Goal: Task Accomplishment & Management: Manage account settings

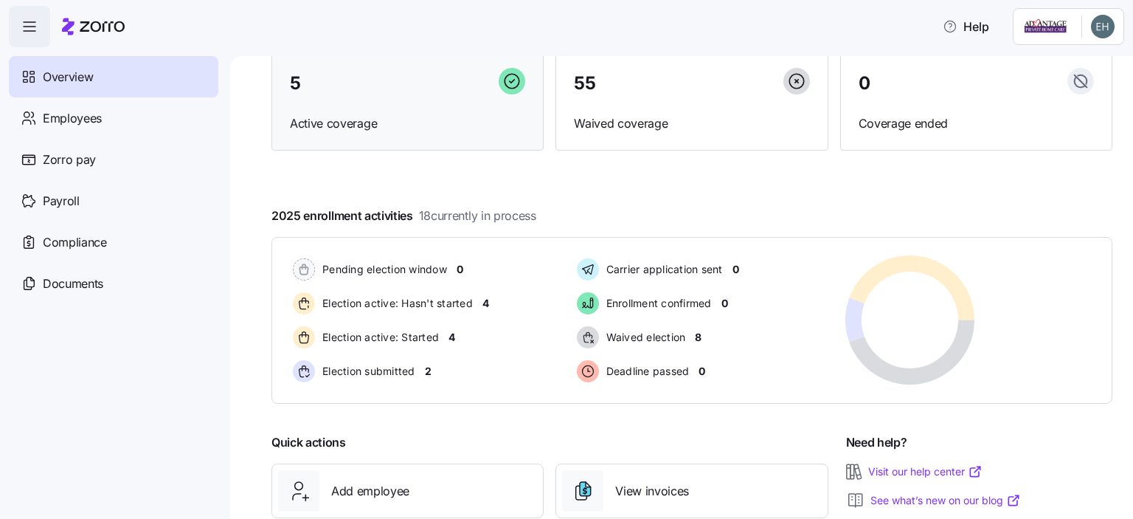
scroll to position [148, 0]
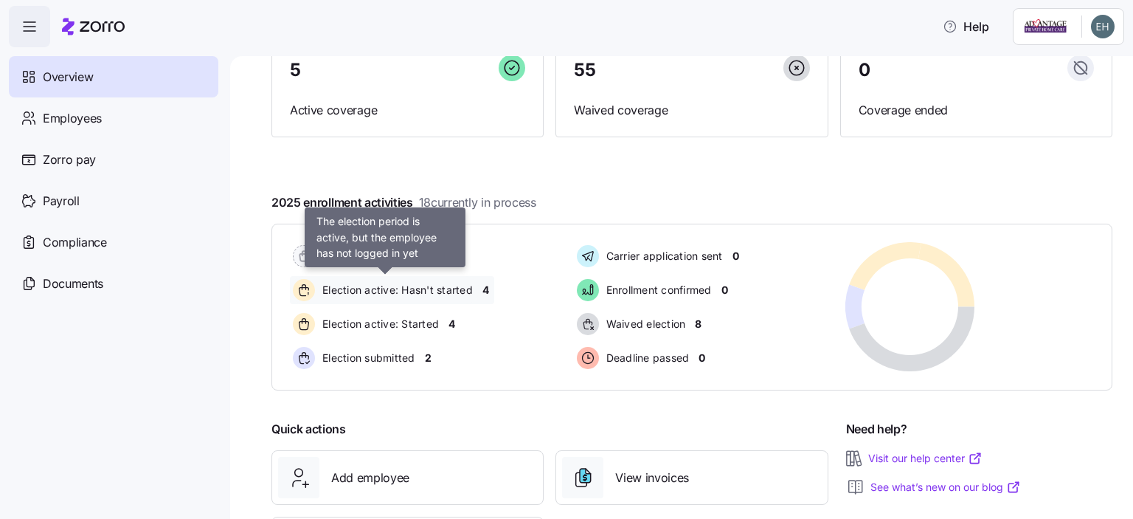
click at [458, 290] on span "Election active: Hasn't started" at bounding box center [395, 289] width 155 height 15
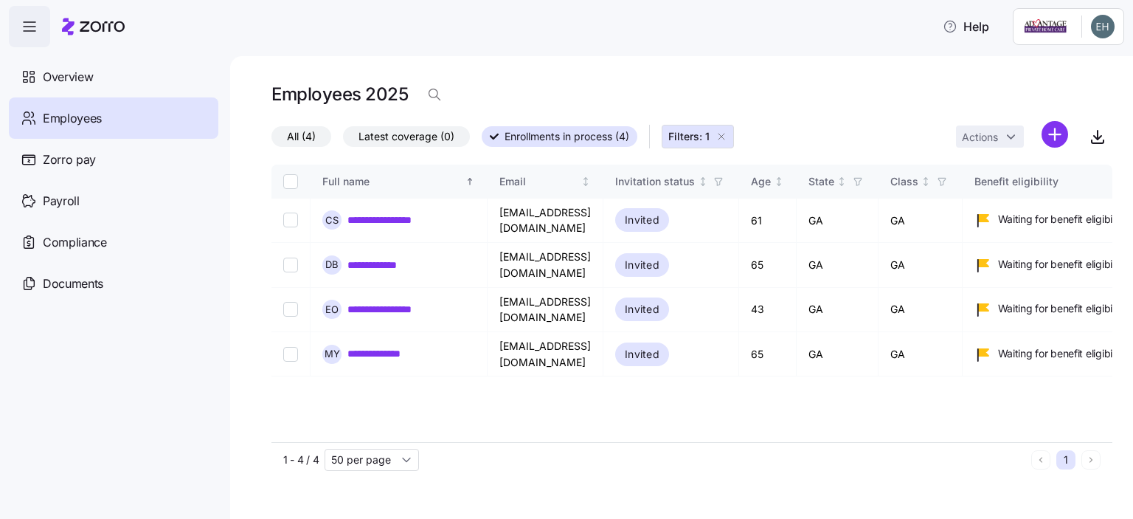
click at [89, 117] on span "Employees" at bounding box center [72, 118] width 59 height 18
click at [87, 71] on span "Overview" at bounding box center [68, 77] width 50 height 18
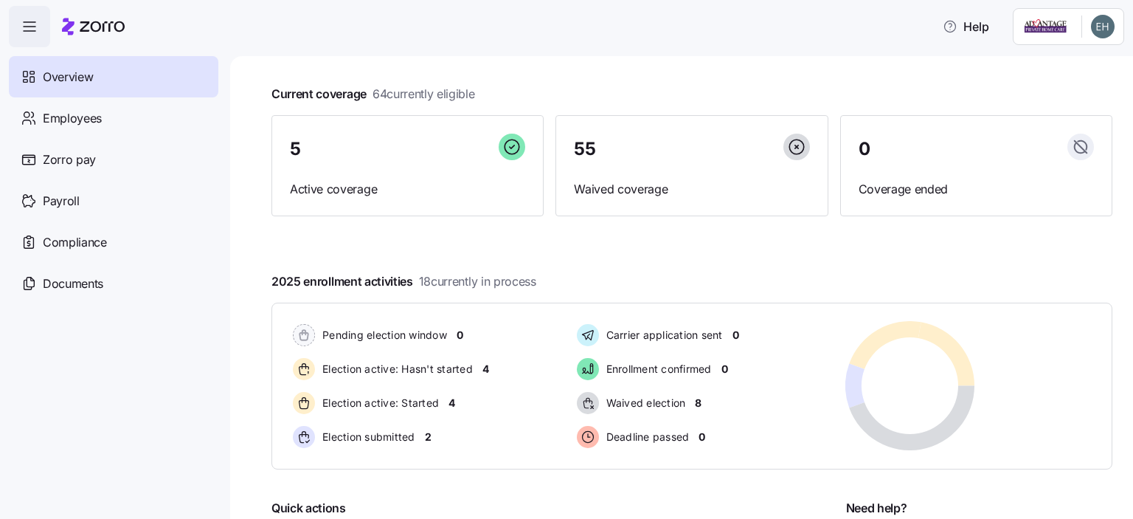
scroll to position [148, 0]
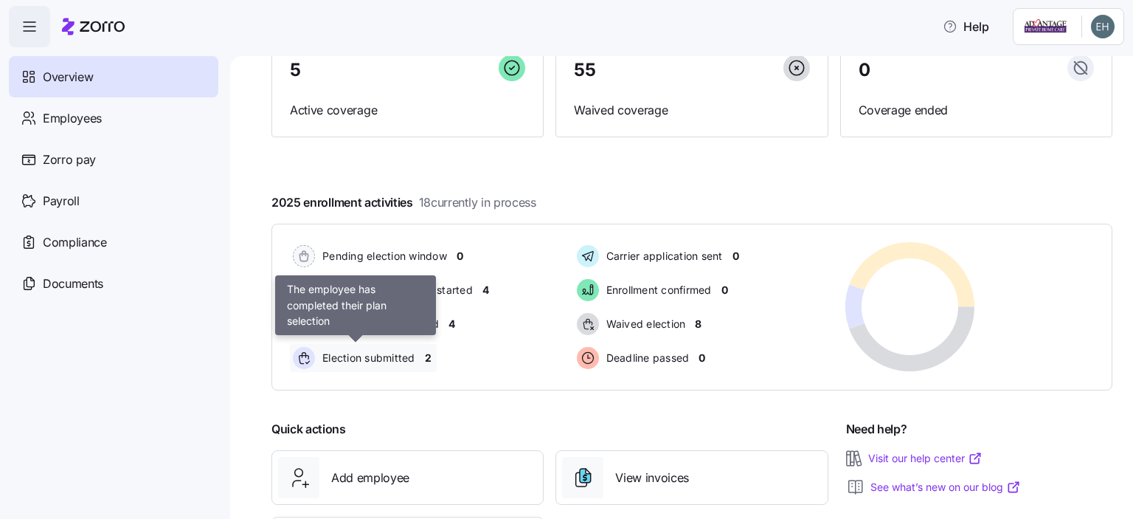
click at [398, 356] on span "Election submitted" at bounding box center [366, 357] width 97 height 15
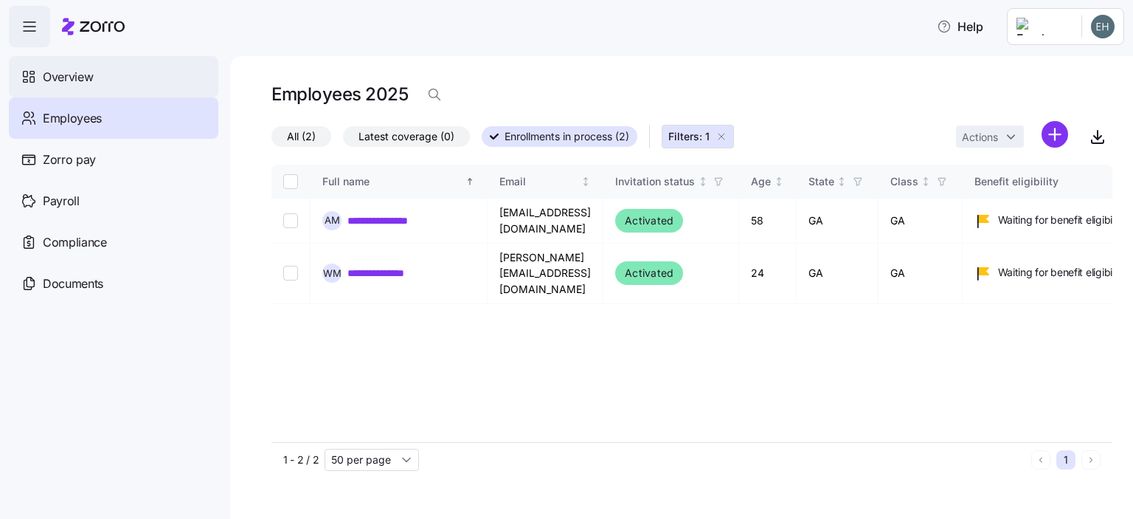
click at [86, 81] on span "Overview" at bounding box center [68, 77] width 50 height 18
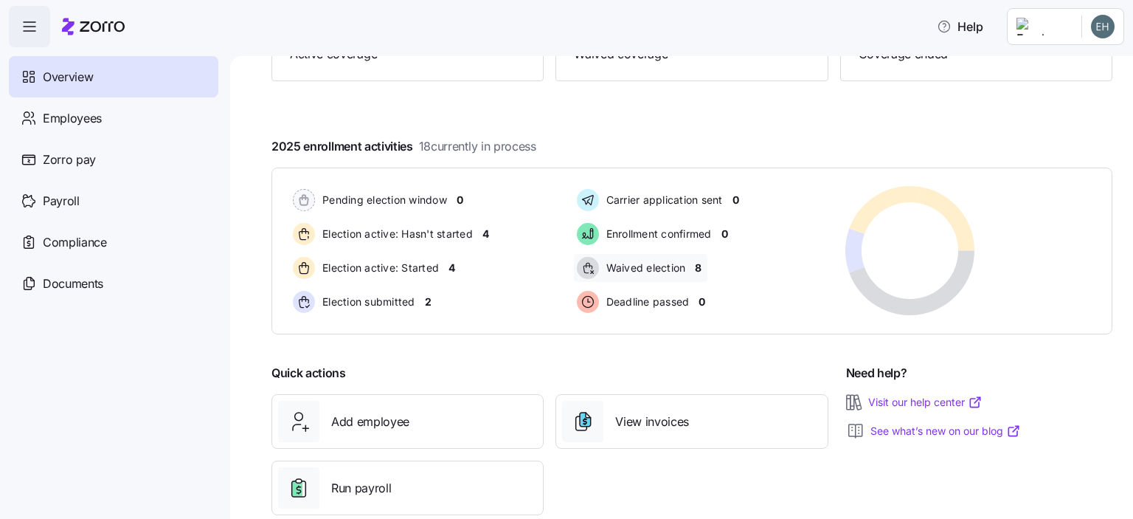
scroll to position [221, 0]
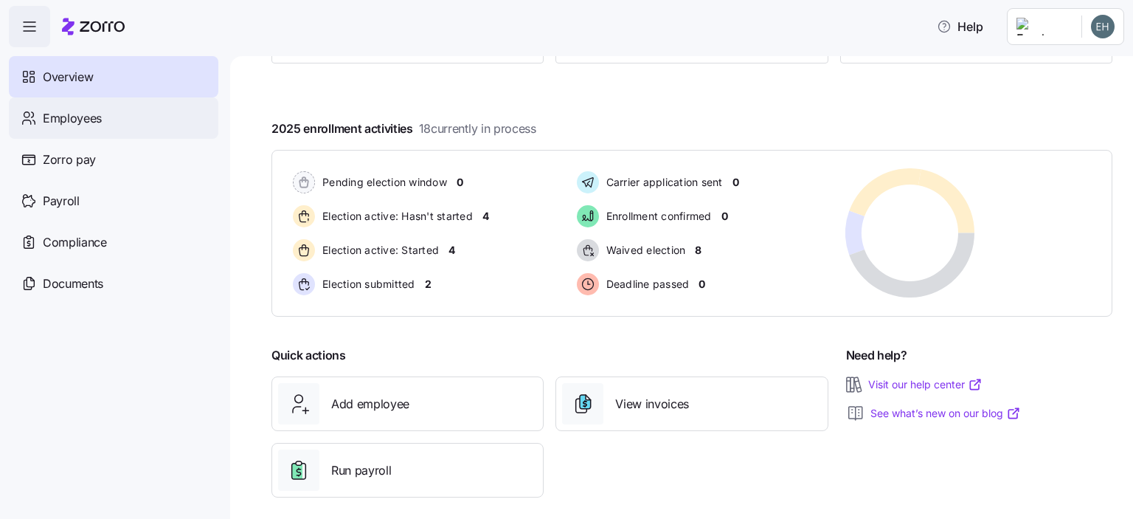
click at [80, 122] on span "Employees" at bounding box center [72, 118] width 59 height 18
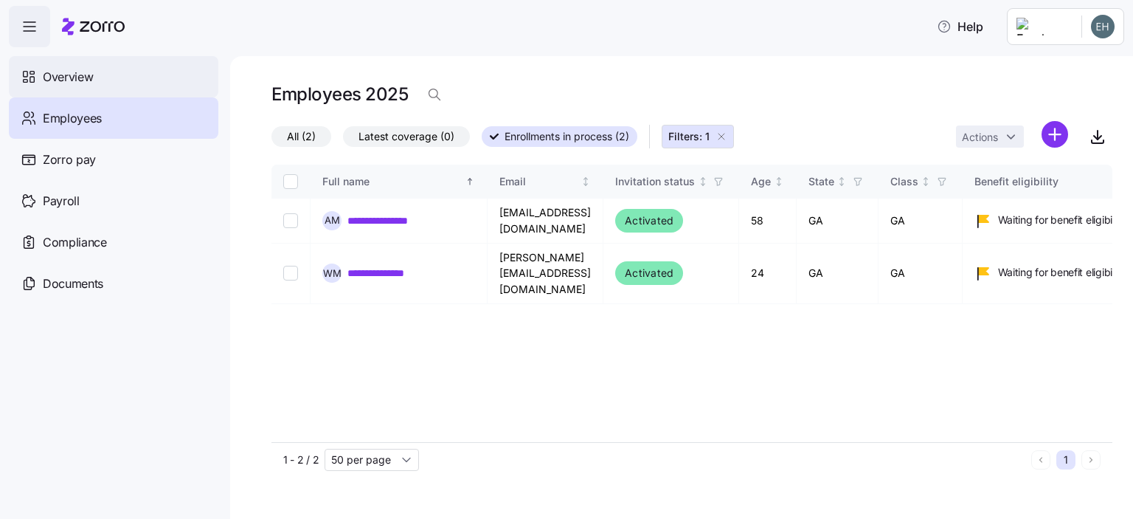
click at [63, 76] on span "Overview" at bounding box center [68, 77] width 50 height 18
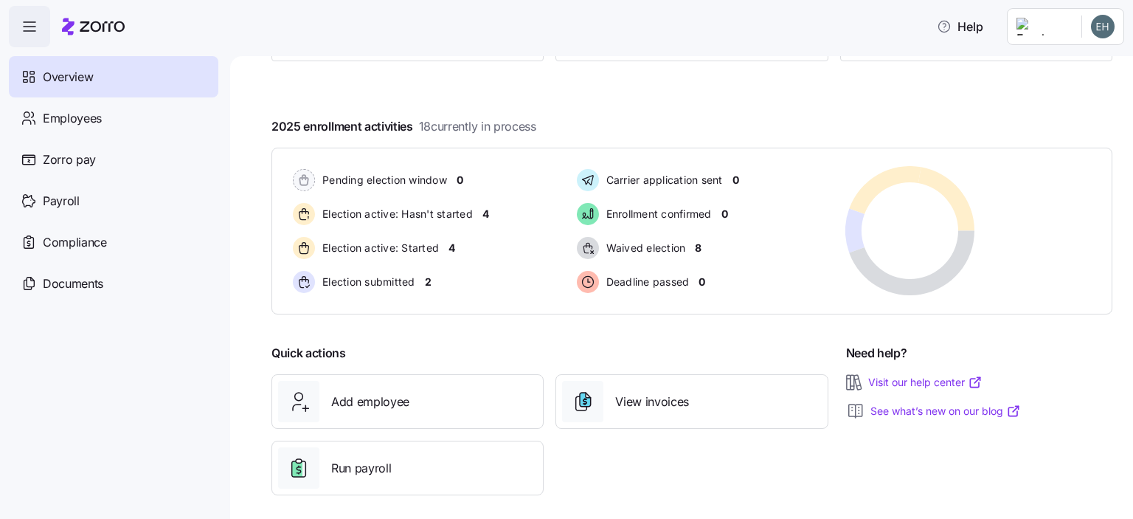
scroll to position [234, 0]
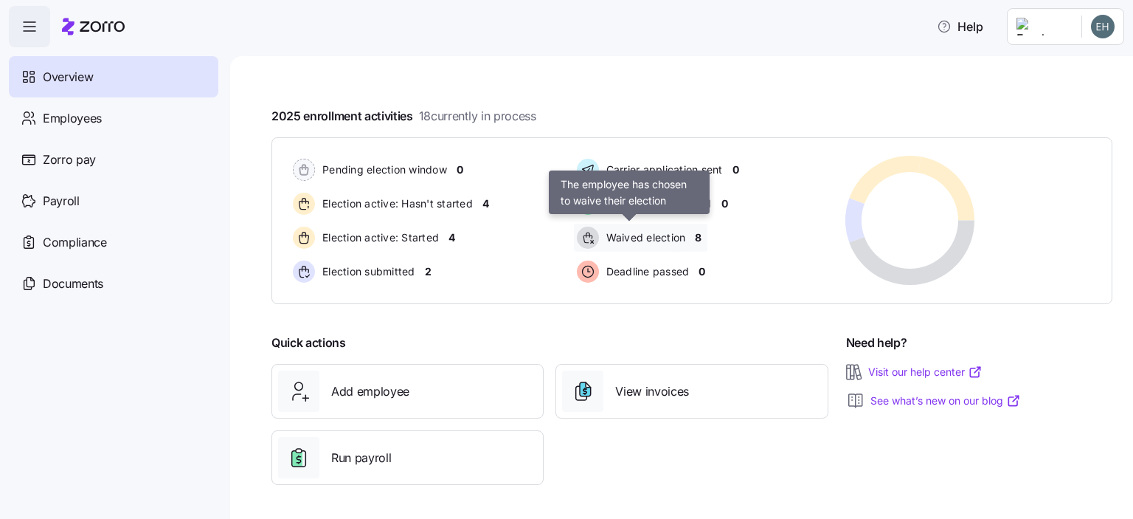
click at [657, 237] on span "Waived election" at bounding box center [644, 237] width 84 height 15
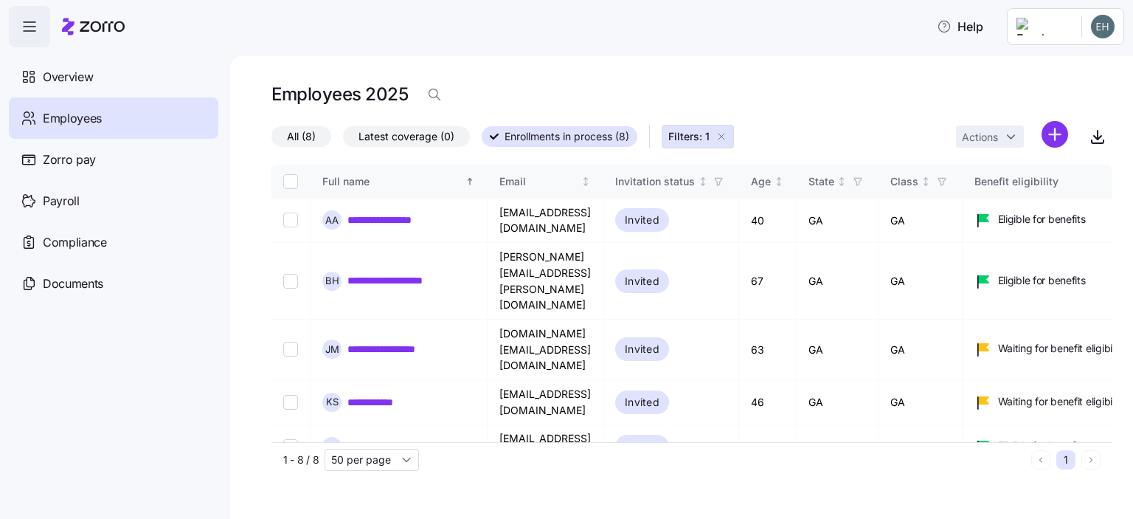
click at [80, 123] on span "Employees" at bounding box center [72, 118] width 59 height 18
click at [58, 79] on span "Overview" at bounding box center [68, 77] width 50 height 18
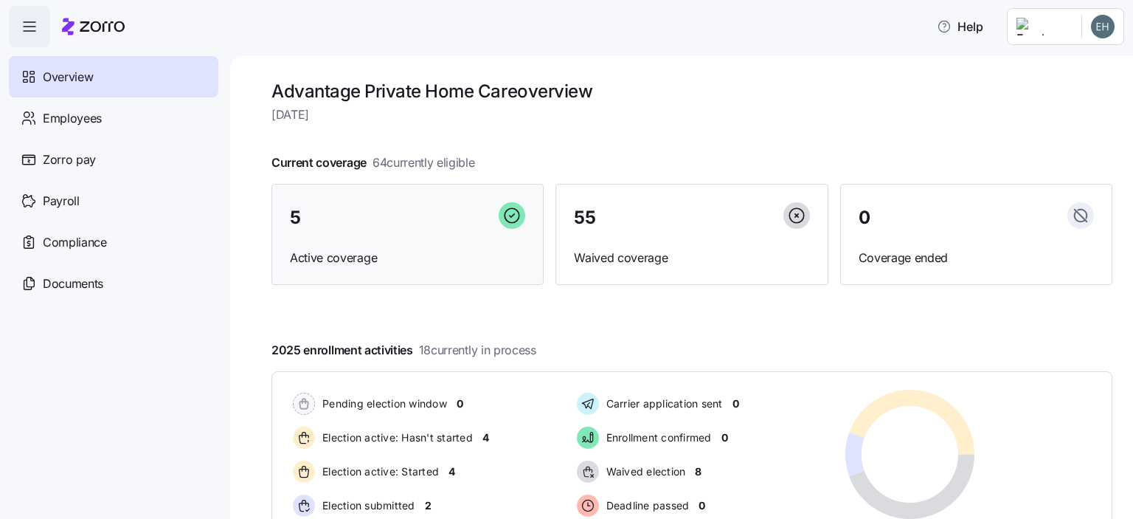
click at [354, 259] on span "Active coverage" at bounding box center [407, 258] width 235 height 18
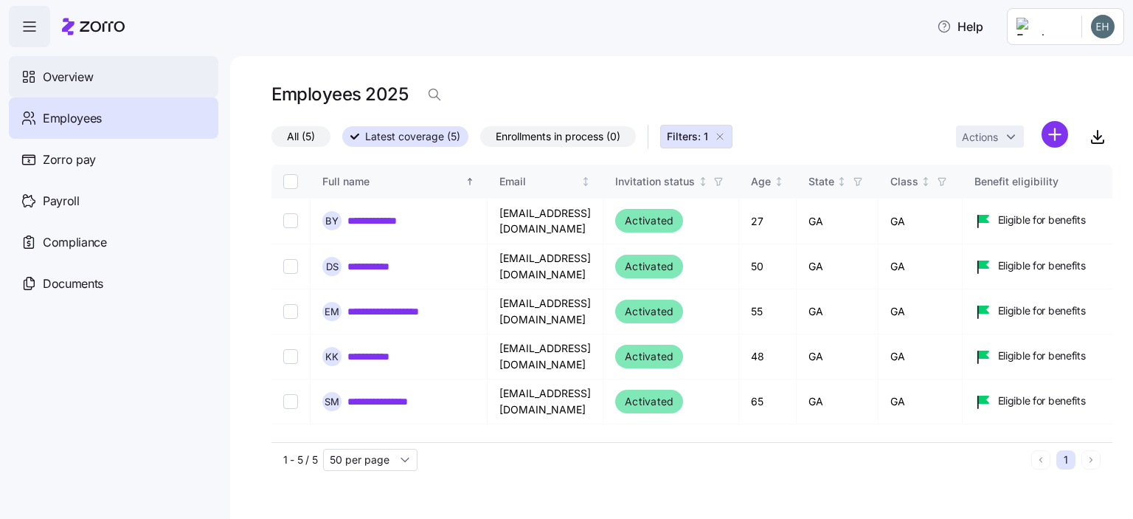
click at [73, 80] on span "Overview" at bounding box center [68, 77] width 50 height 18
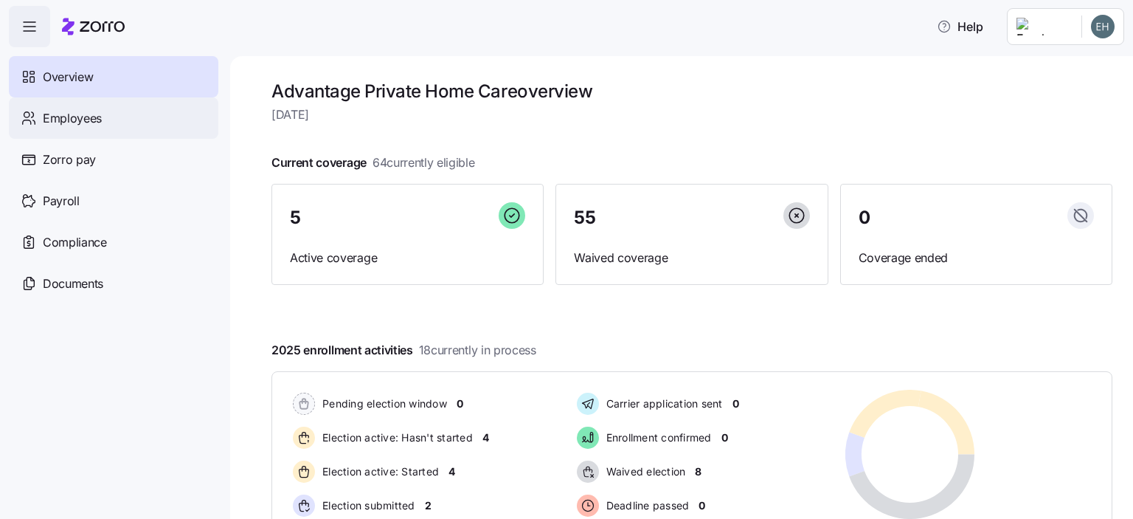
click at [77, 119] on span "Employees" at bounding box center [72, 118] width 59 height 18
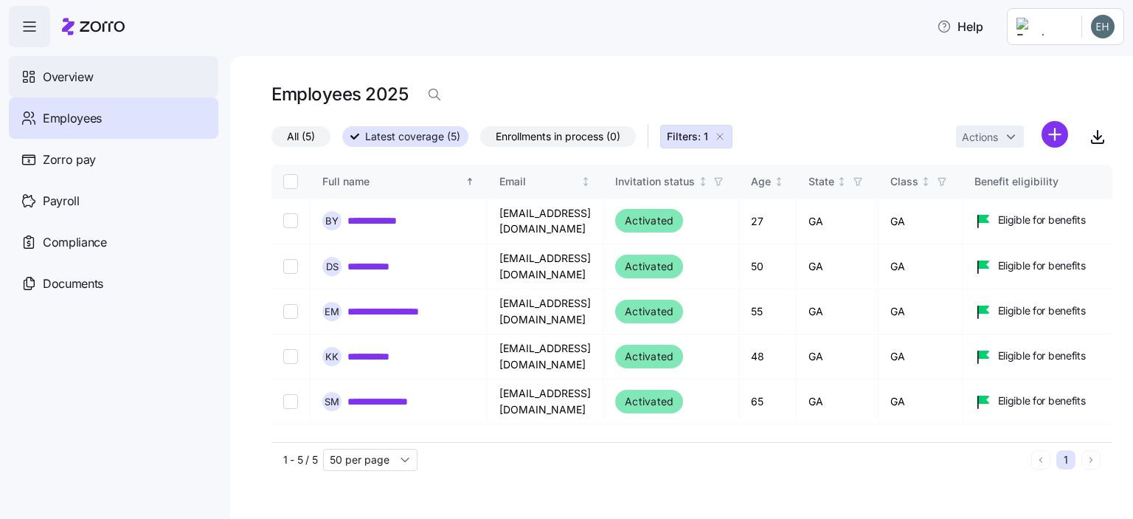
click at [55, 73] on span "Overview" at bounding box center [68, 77] width 50 height 18
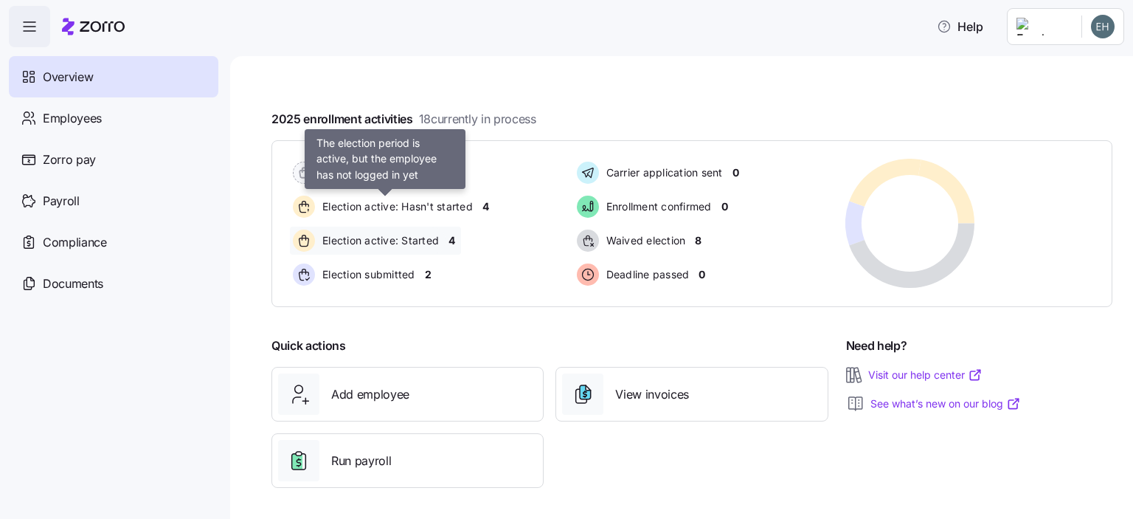
scroll to position [234, 0]
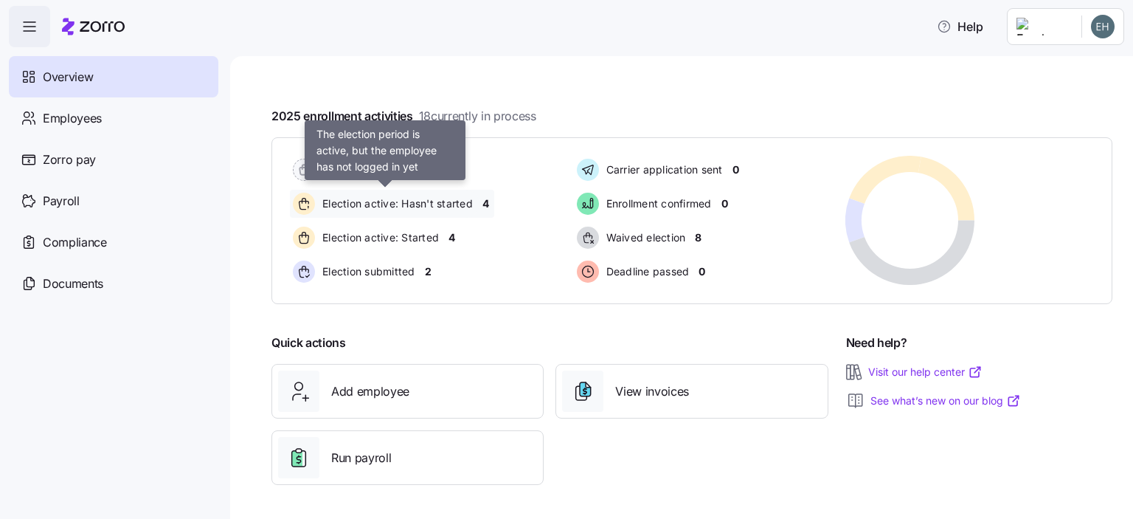
click at [398, 206] on span "Election active: Hasn't started" at bounding box center [395, 203] width 155 height 15
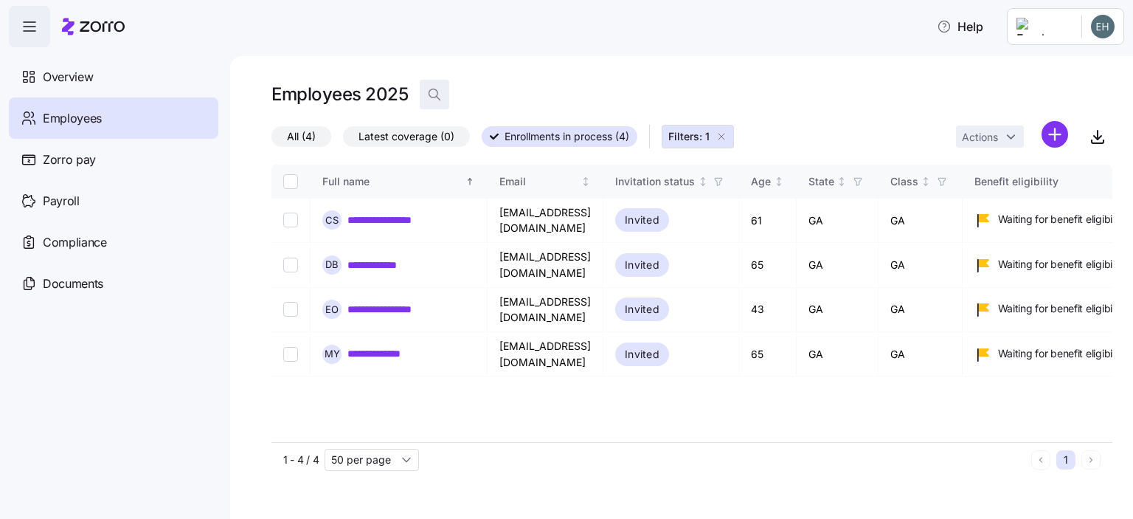
click at [437, 96] on icon "button" at bounding box center [434, 94] width 15 height 15
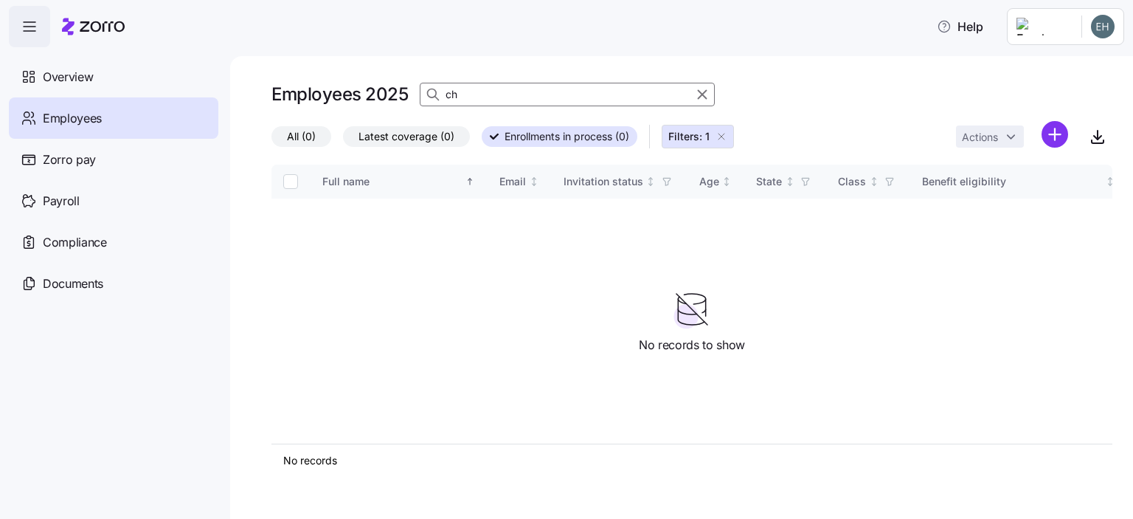
type input "c"
